Goal: Information Seeking & Learning: Learn about a topic

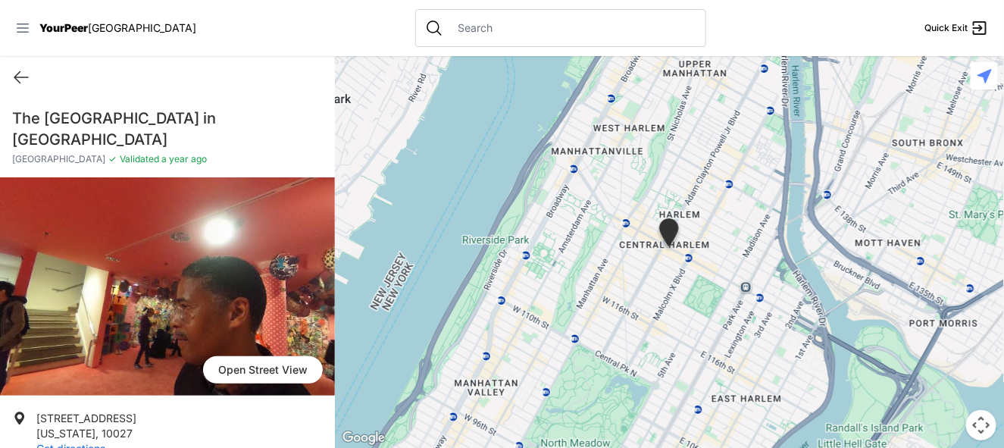
click at [30, 23] on icon at bounding box center [22, 27] width 15 height 15
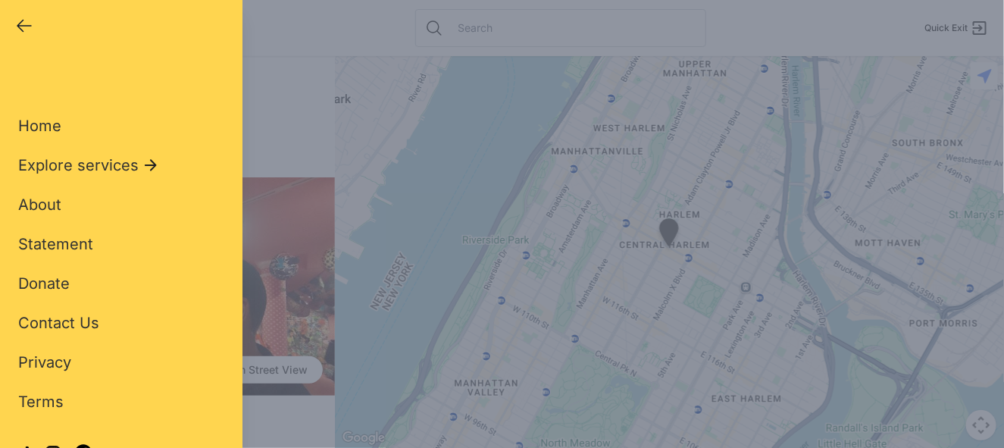
click at [30, 23] on icon "button" at bounding box center [24, 26] width 18 height 18
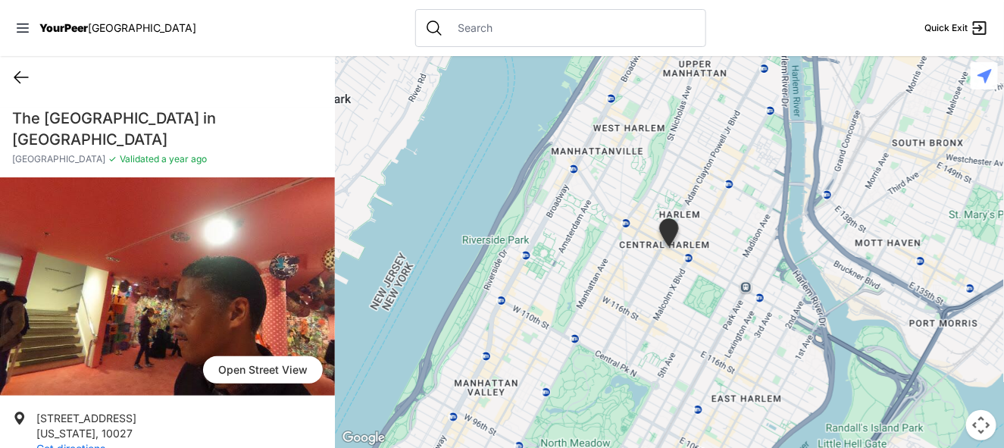
click at [17, 68] on icon at bounding box center [21, 77] width 18 height 18
select select "recentlyUpdated"
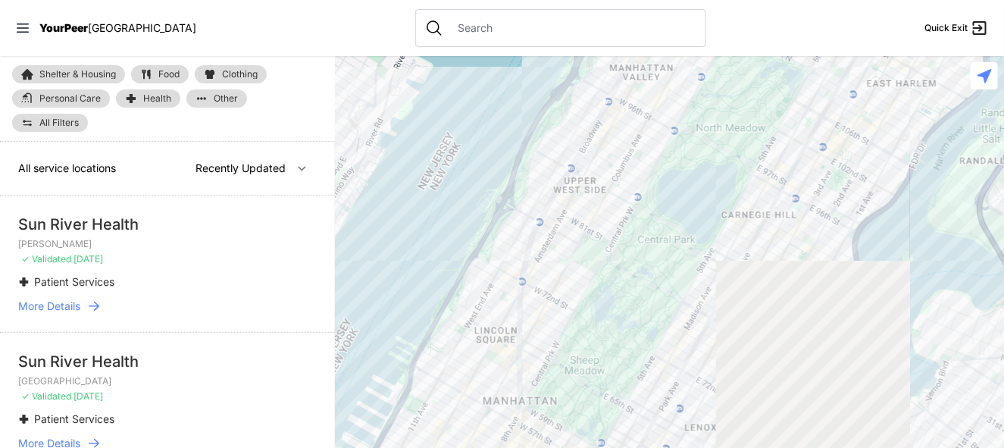
click at [23, 76] on img at bounding box center [27, 74] width 12 height 12
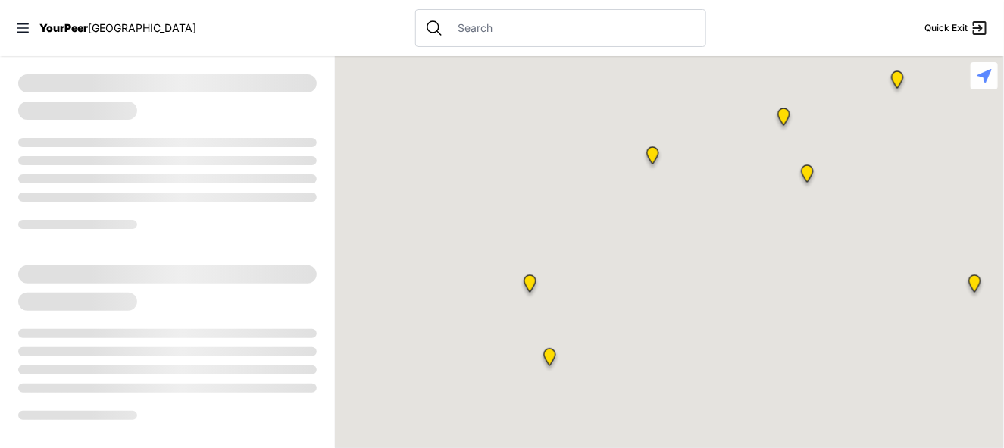
select select "recentlyUpdated"
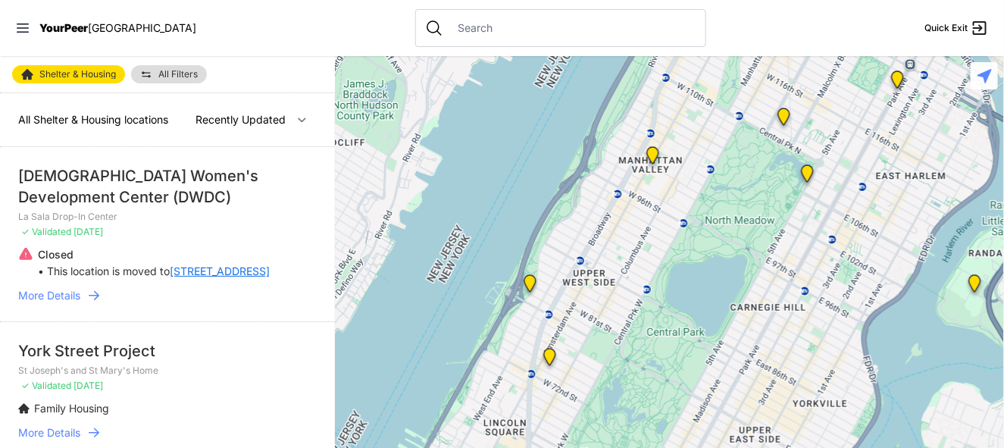
click at [24, 73] on img at bounding box center [27, 74] width 12 height 12
select select "recentlyUpdated"
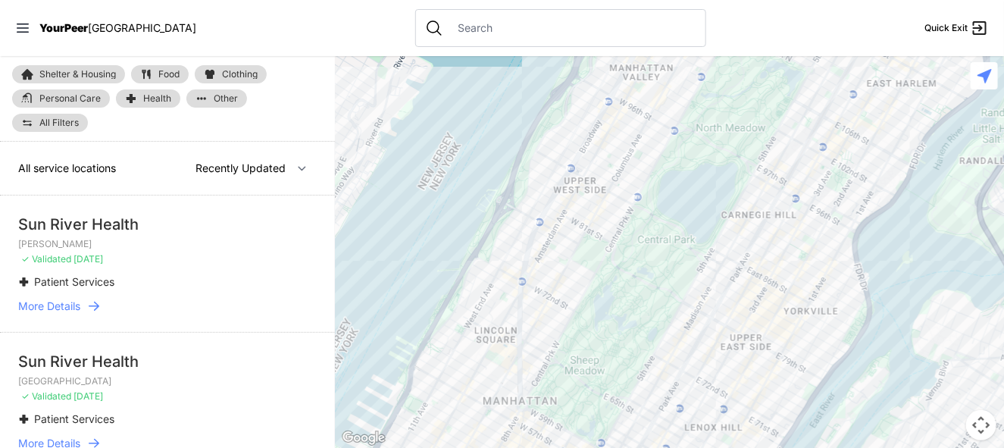
click at [25, 73] on img at bounding box center [27, 74] width 12 height 12
select select "recentlyUpdated"
